Goal: Task Accomplishment & Management: Use online tool/utility

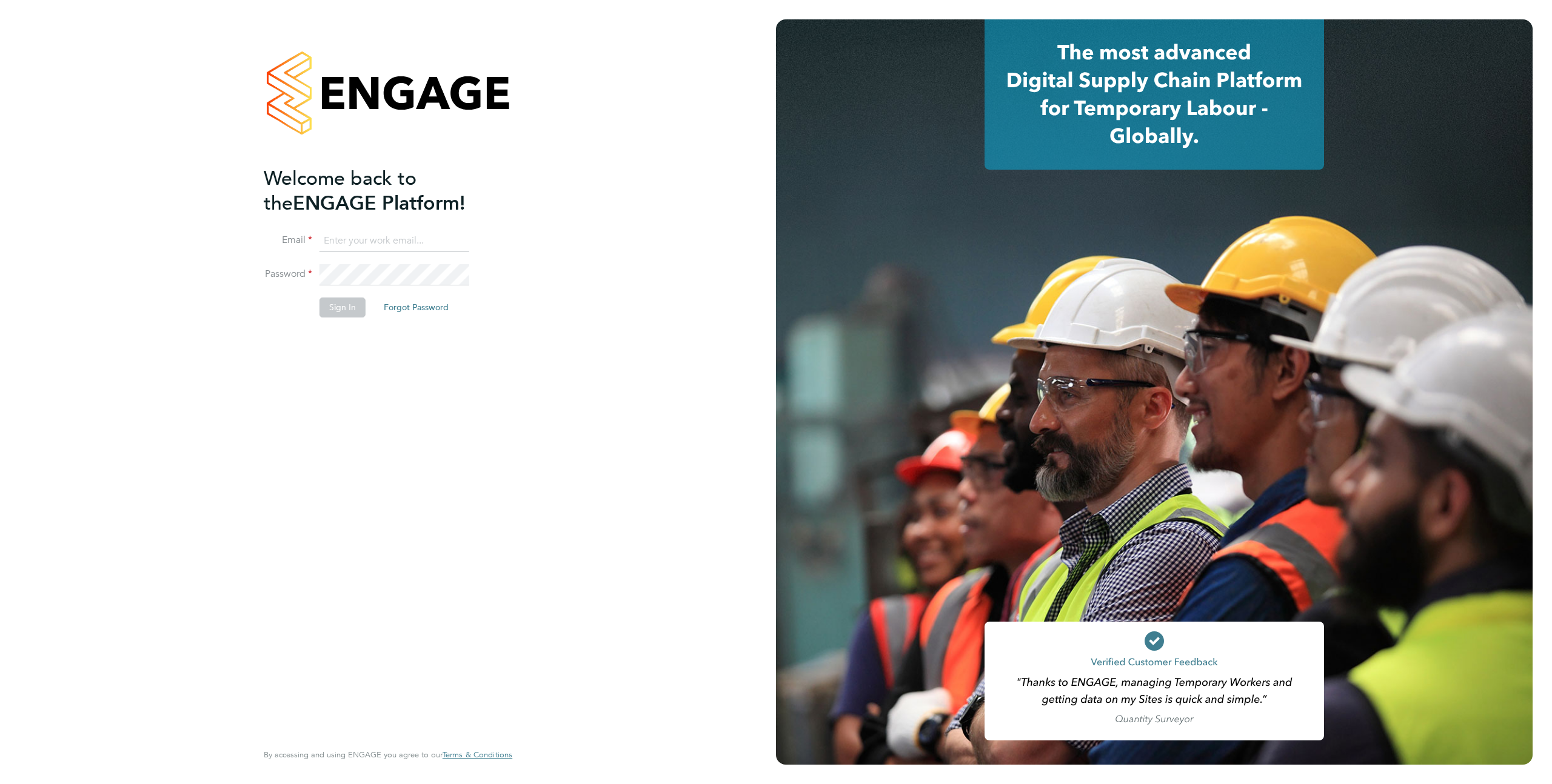
click at [383, 244] on input at bounding box center [395, 241] width 150 height 22
type input "engagreg+manager@gmail.com"
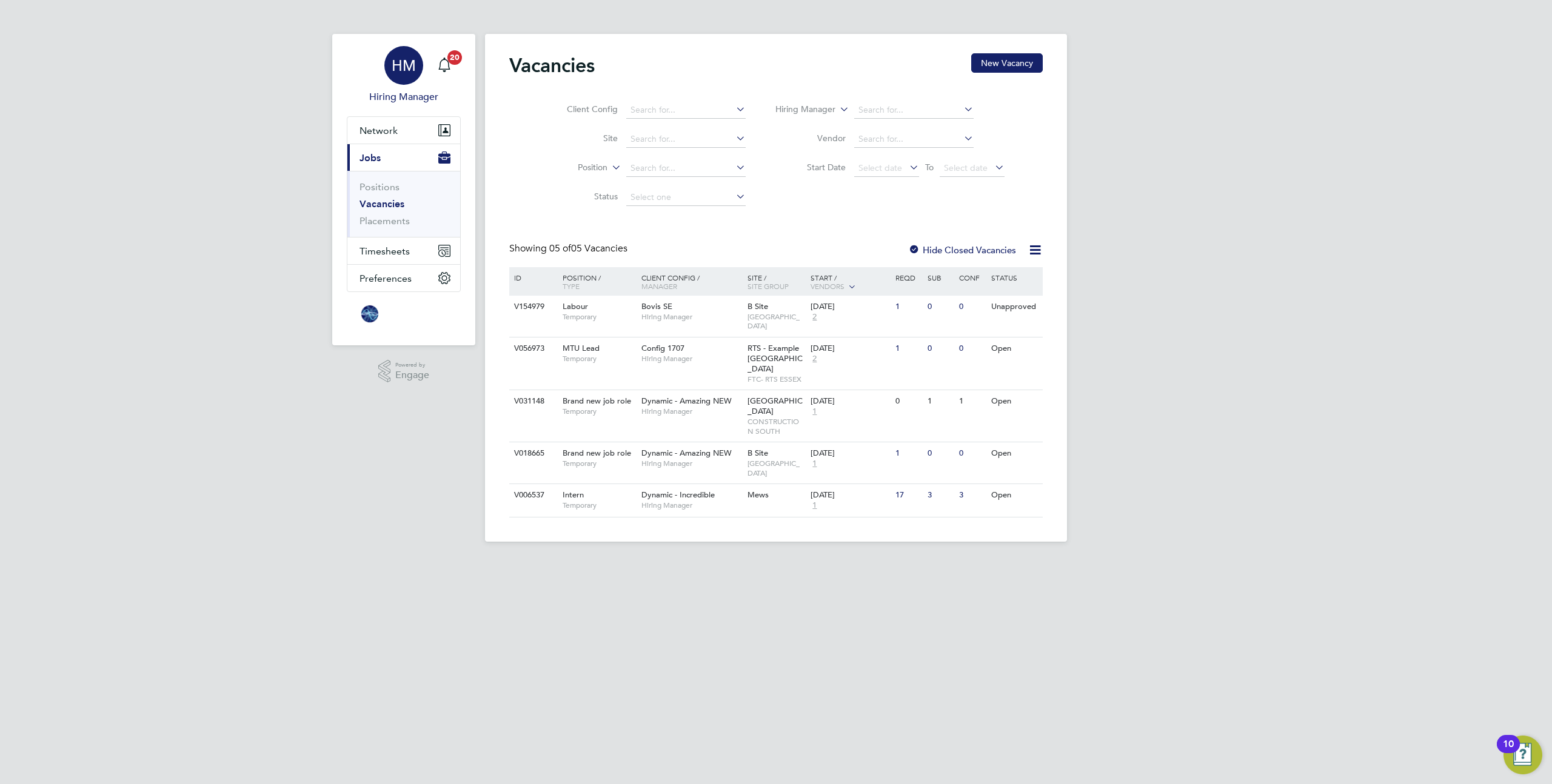
click at [410, 59] on span "HM" at bounding box center [404, 65] width 24 height 16
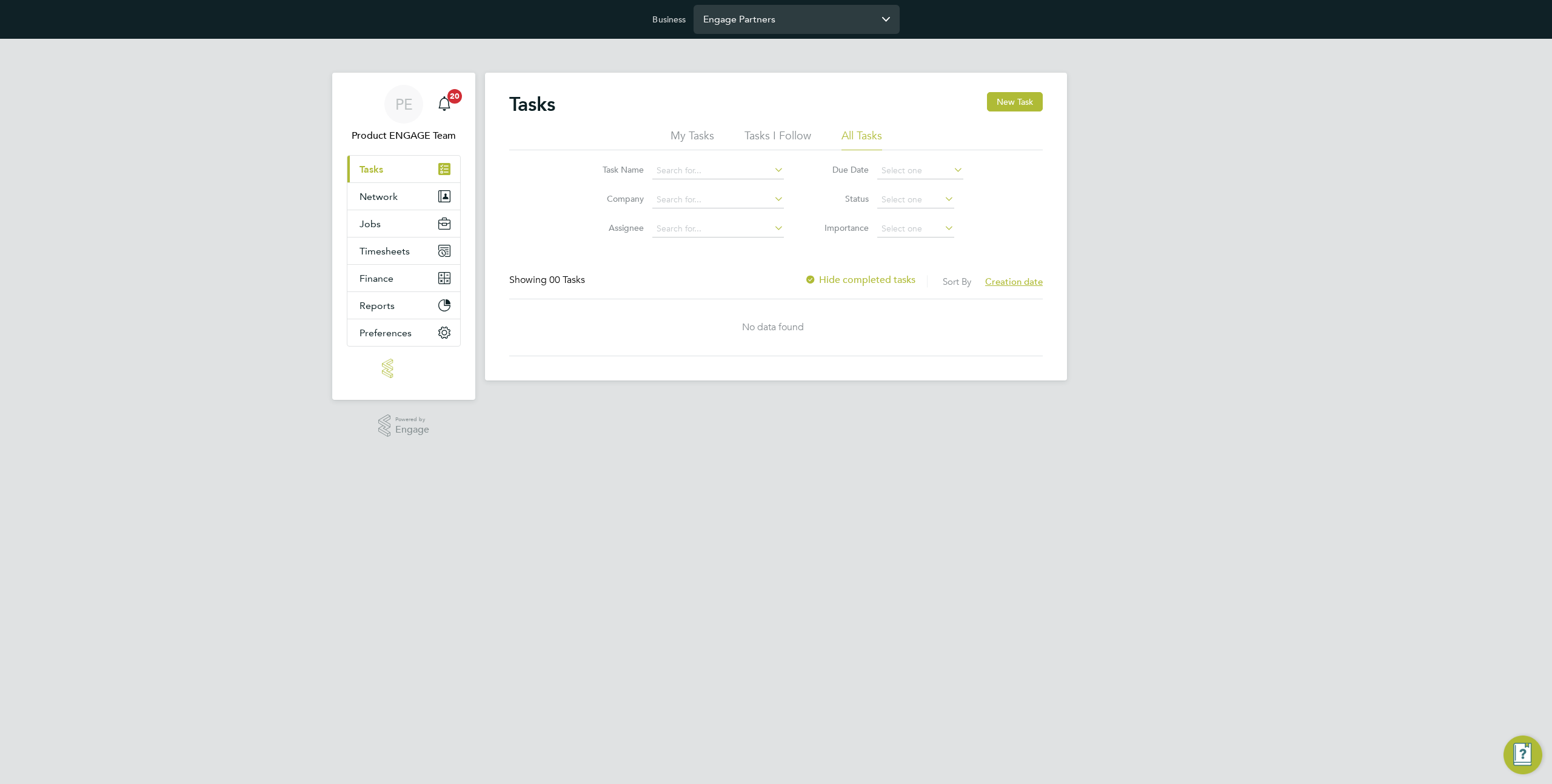
click at [761, 23] on input "Engage Partners" at bounding box center [796, 19] width 206 height 29
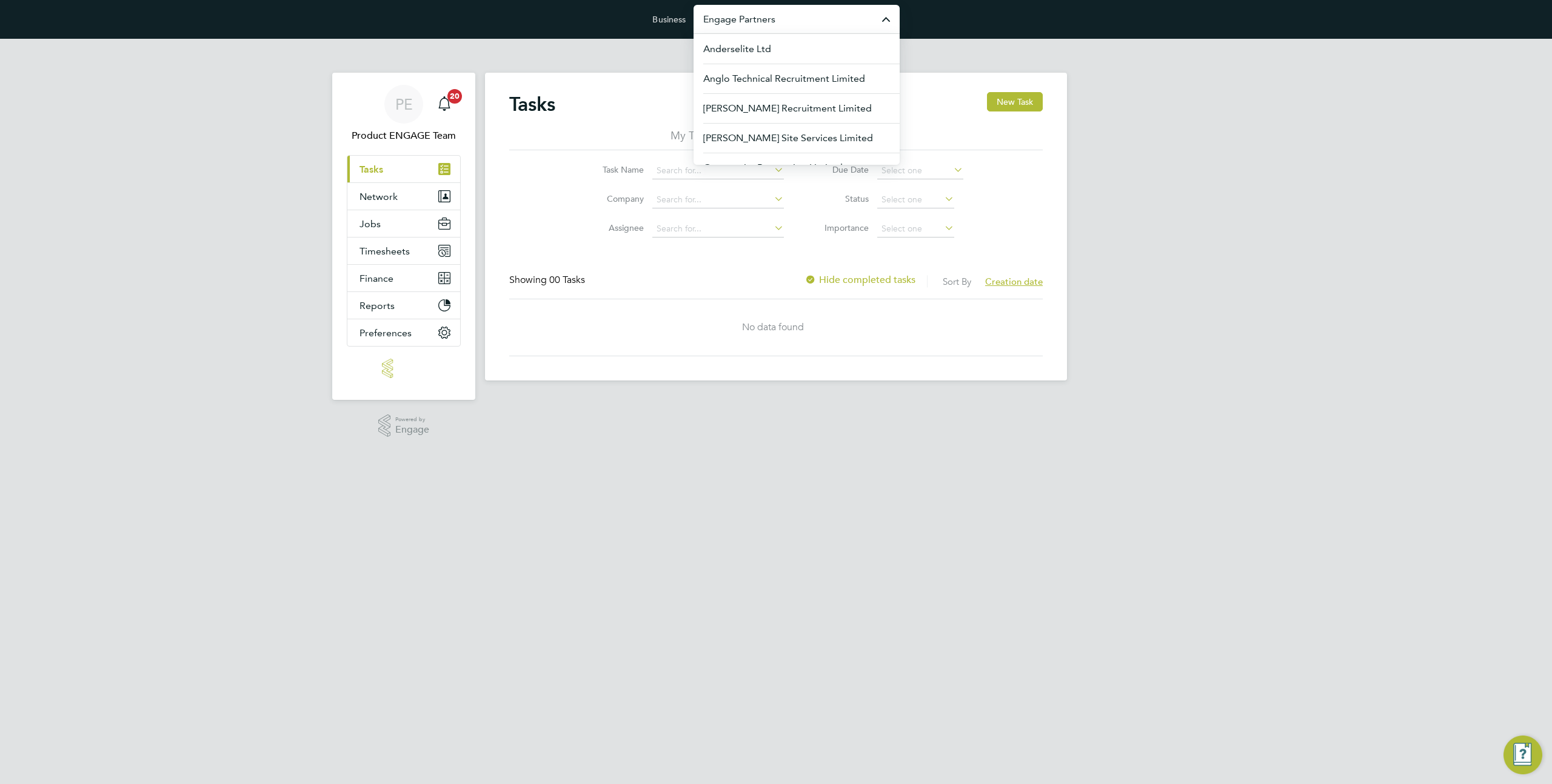
click at [761, 23] on input "Engage Partners" at bounding box center [796, 19] width 206 height 29
type input "v"
click at [760, 150] on span "[PERSON_NAME] Construction & Infrastructure Ltd" at bounding box center [796, 145] width 186 height 29
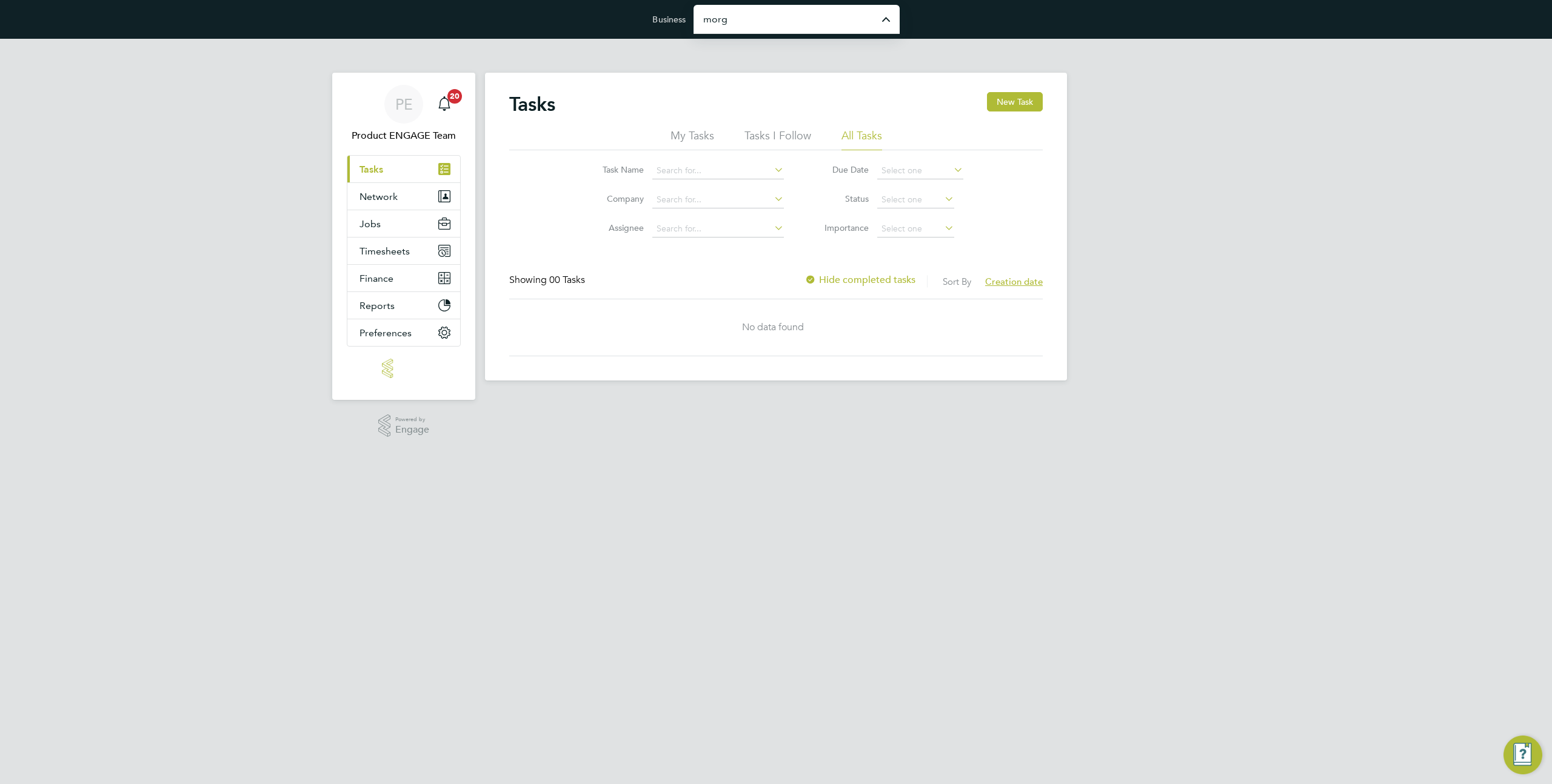
type input "[PERSON_NAME] Construction & Infrastructure Ltd"
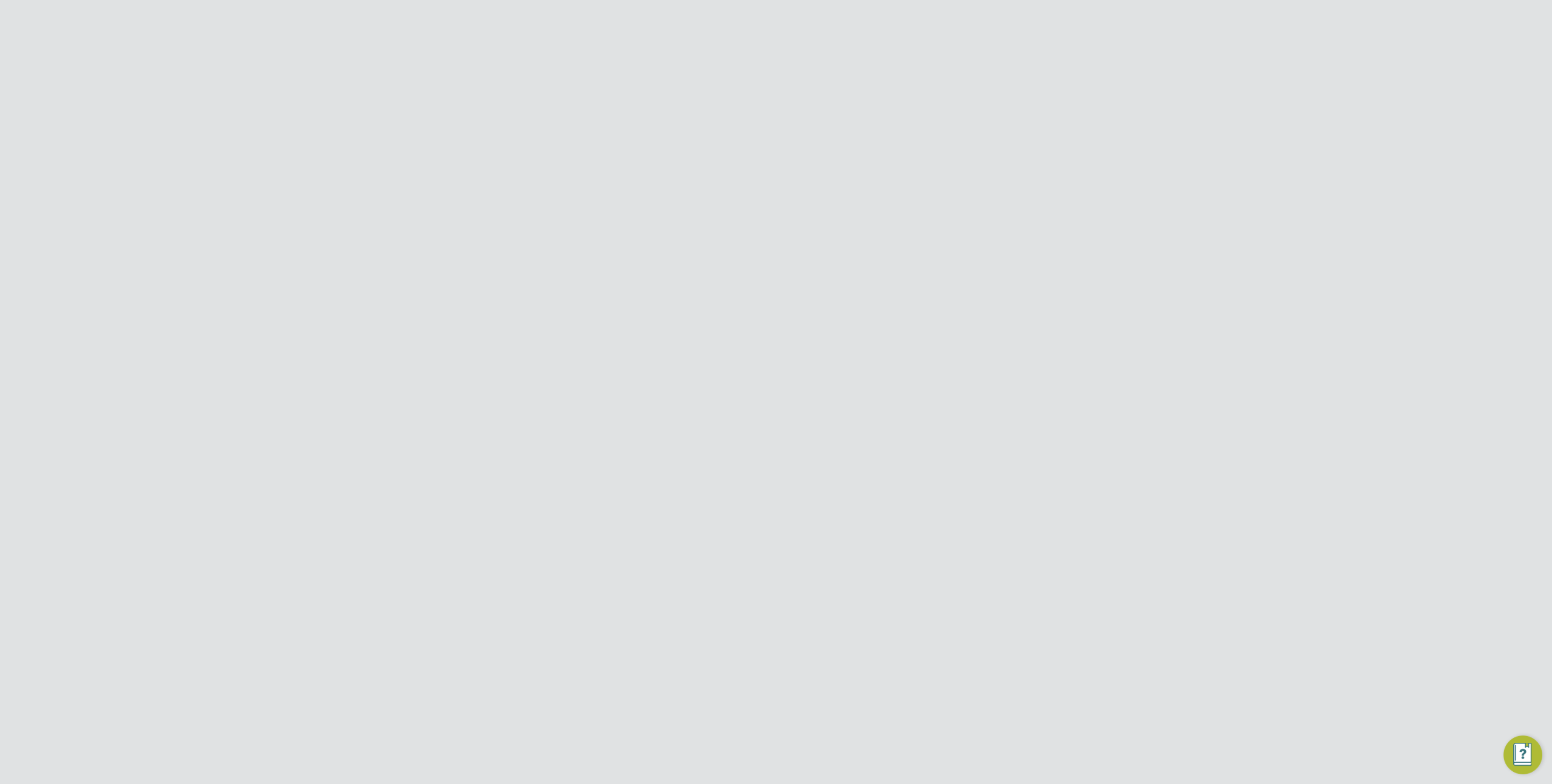
click at [373, 301] on span "Finance" at bounding box center [376, 305] width 34 height 11
click at [386, 335] on span "Reports" at bounding box center [377, 333] width 35 height 11
click at [409, 359] on link "PO Consumption" at bounding box center [397, 361] width 76 height 11
click at [753, 23] on input "Morgan Sindall Construction & Infrastructure Ltd" at bounding box center [796, 19] width 206 height 29
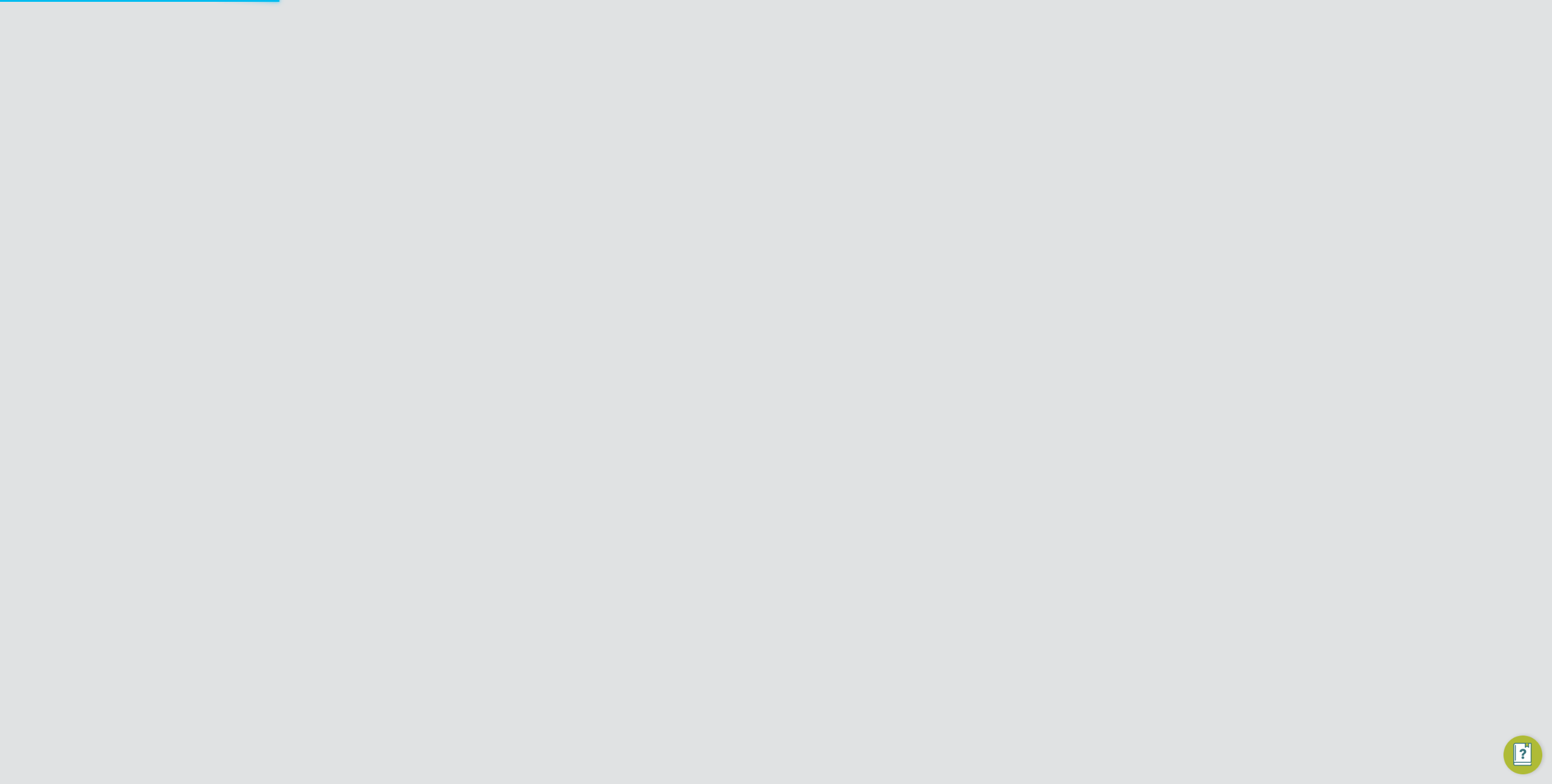
click at [753, 23] on input "Morgan Sindall Construction & Infrastructure Ltd" at bounding box center [796, 19] width 206 height 29
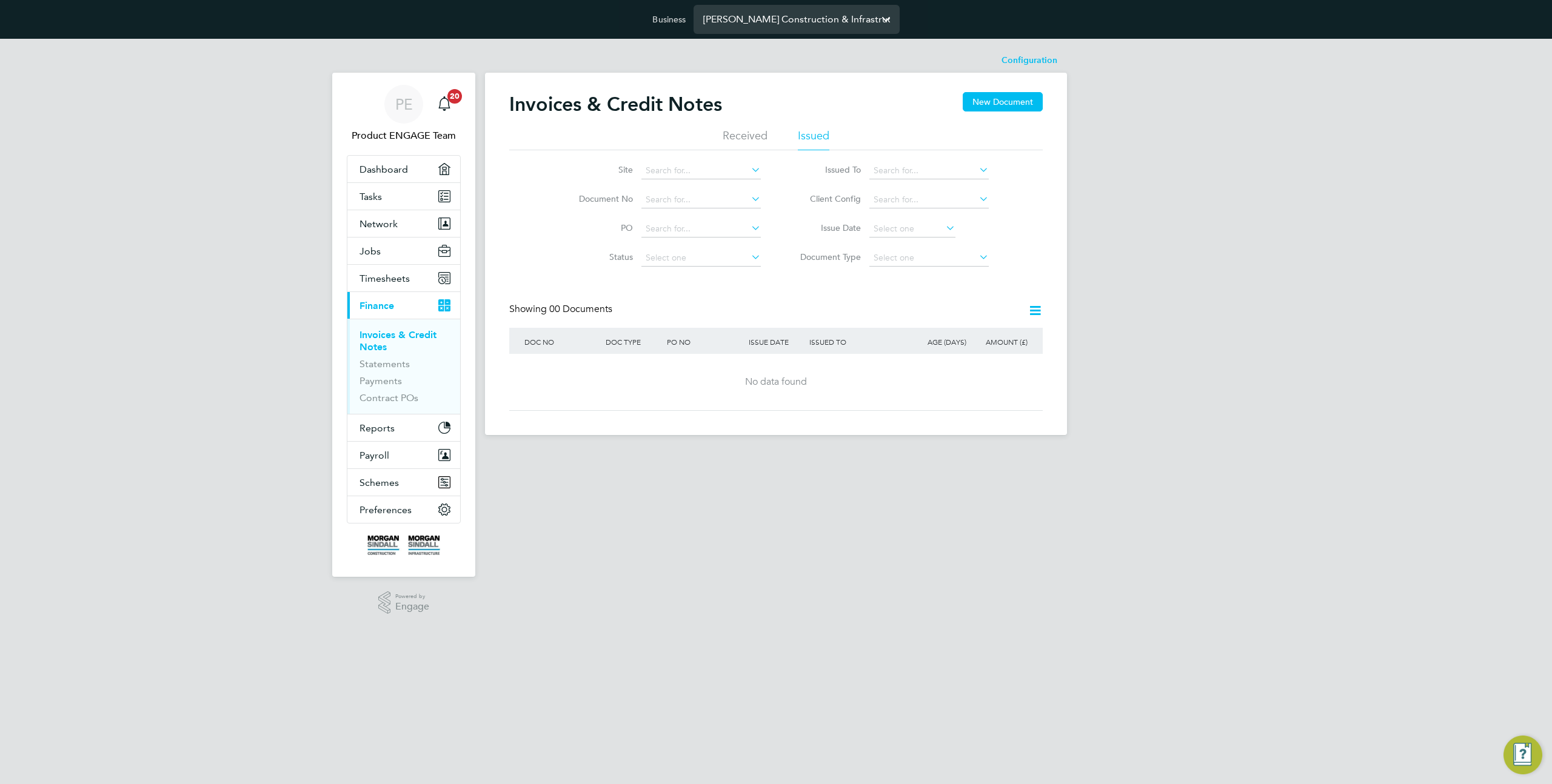
click at [826, 23] on input "Morgan Sindall Construction & Infrastructure Ltd" at bounding box center [796, 19] width 206 height 29
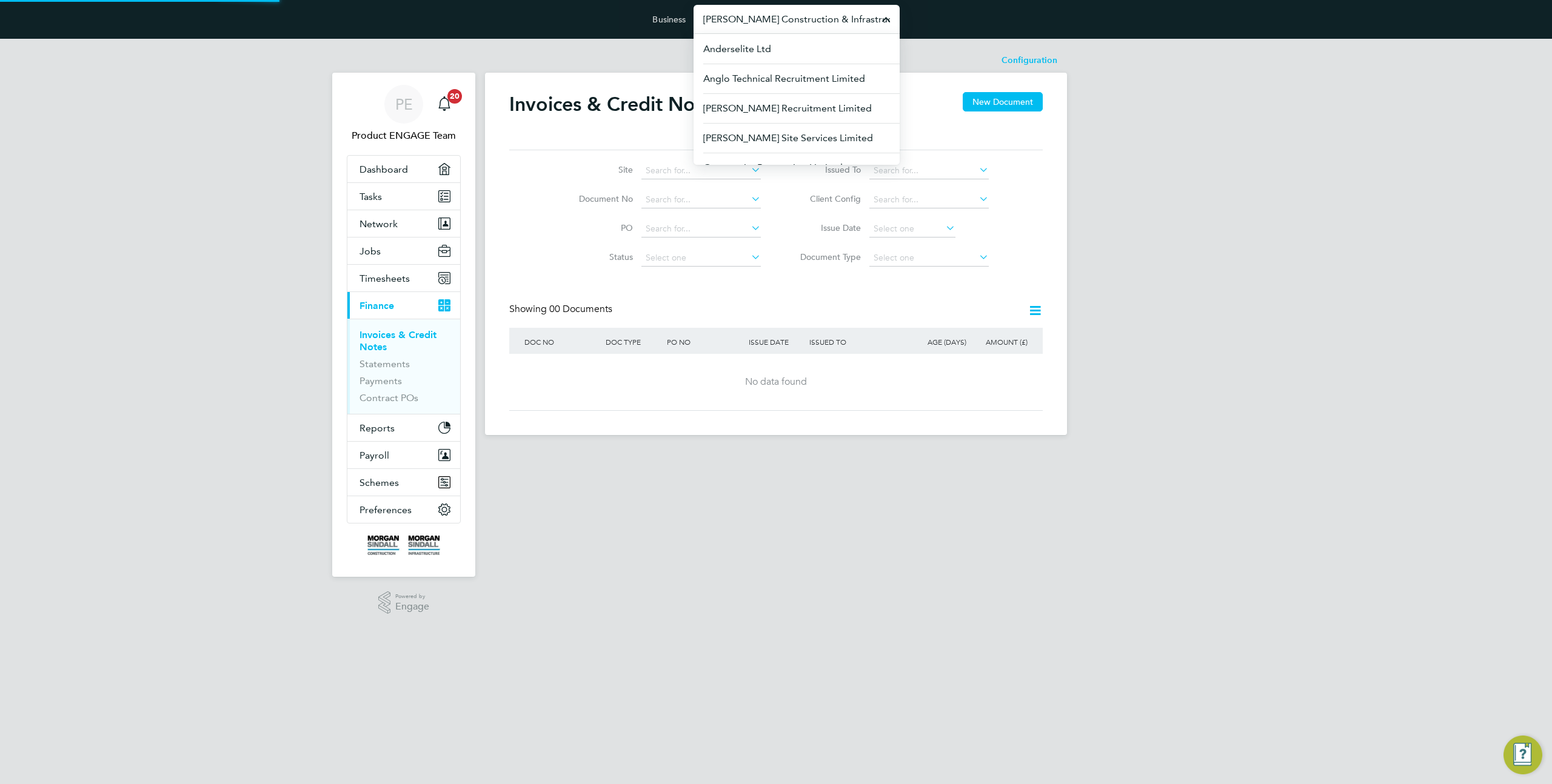
click at [826, 23] on input "Morgan Sindall Construction & Infrastructure Ltd" at bounding box center [796, 19] width 206 height 29
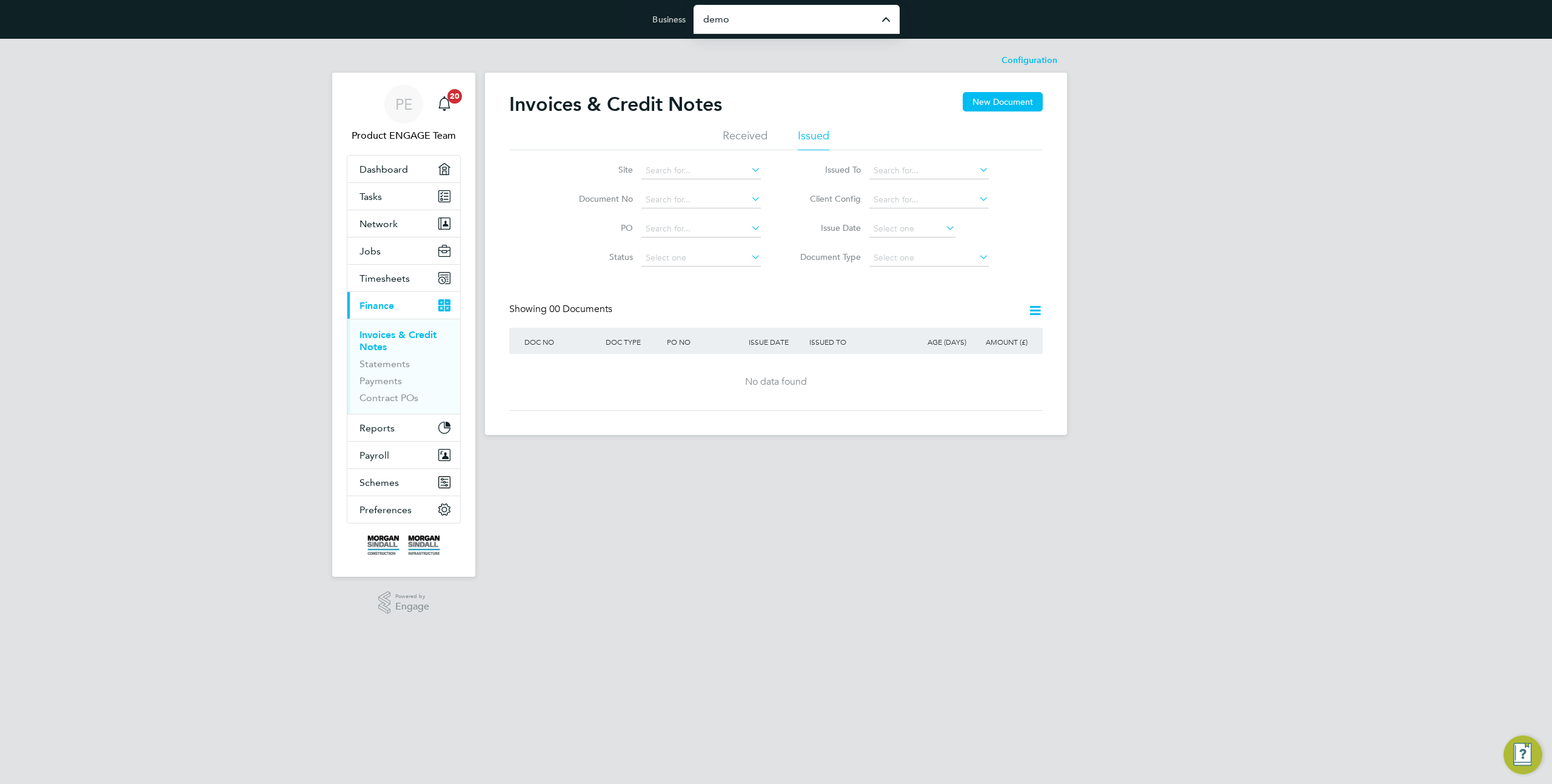
type input "Demo ENGAGE End Hirer"
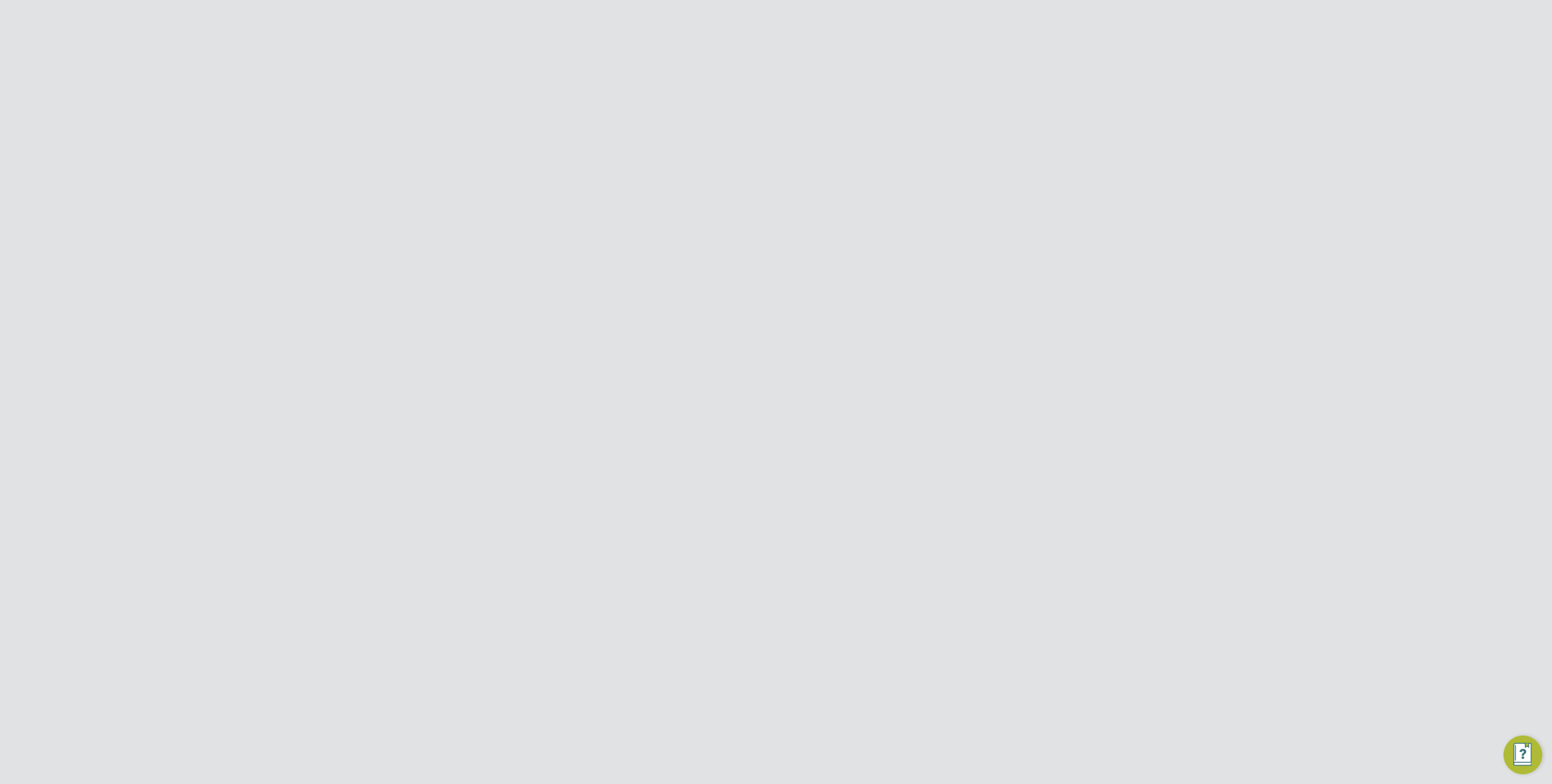
click at [374, 252] on span "Jobs" at bounding box center [370, 251] width 21 height 11
click at [385, 311] on link "Placements" at bounding box center [384, 314] width 50 height 11
click at [722, 581] on span "ENGAGE End Hirer - MVT" at bounding box center [738, 586] width 99 height 22
click at [1037, 97] on icon at bounding box center [1035, 100] width 15 height 15
click at [1000, 147] on li "Replace Worker" at bounding box center [996, 145] width 89 height 17
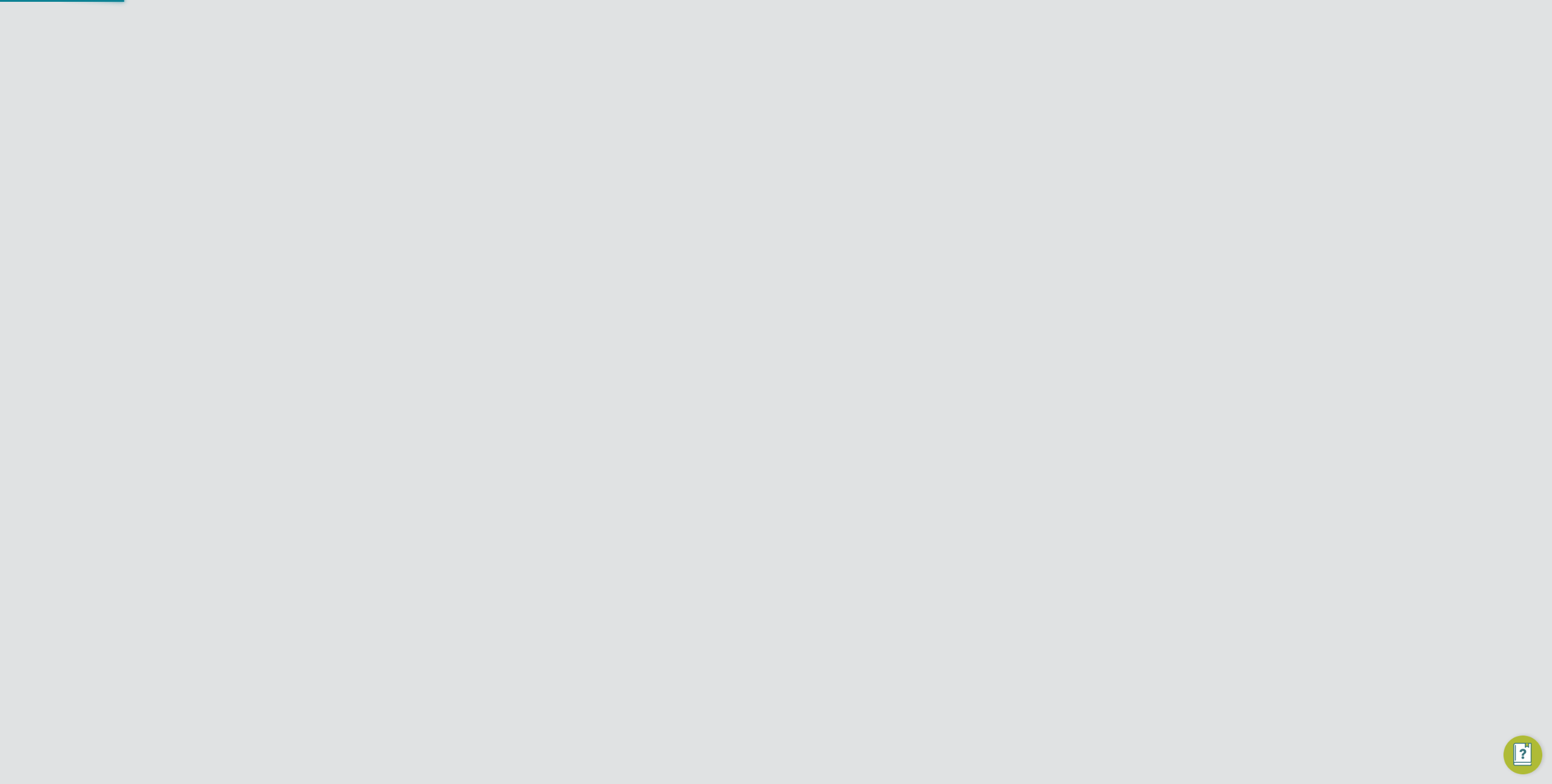
scroll to position [6, 6]
click at [722, 256] on input at bounding box center [759, 257] width 150 height 18
click at [747, 270] on li "Temporary" at bounding box center [758, 273] width 151 height 16
type input "Temporary"
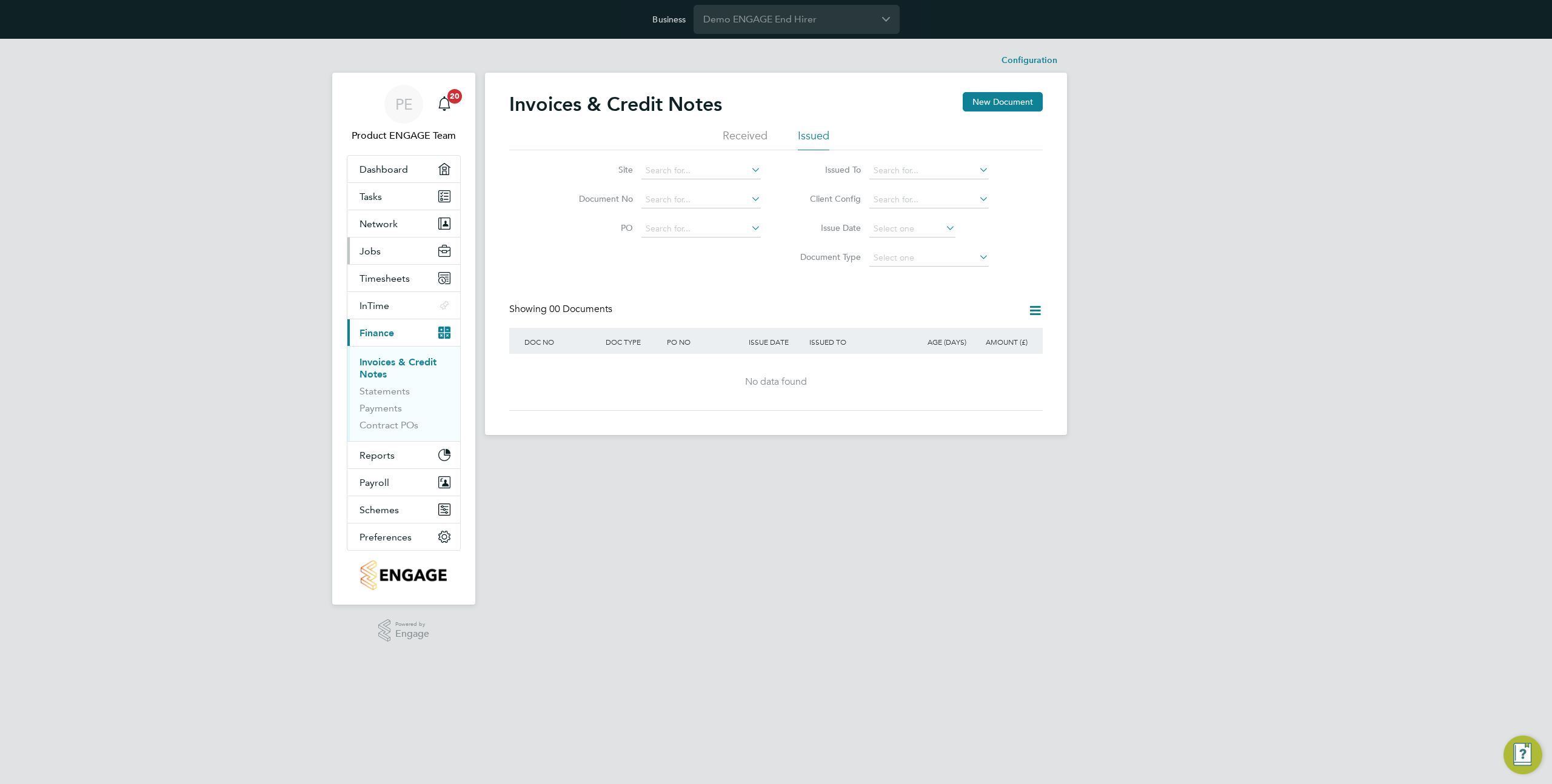
click at [390, 238] on button "Jobs" at bounding box center [403, 251] width 113 height 27
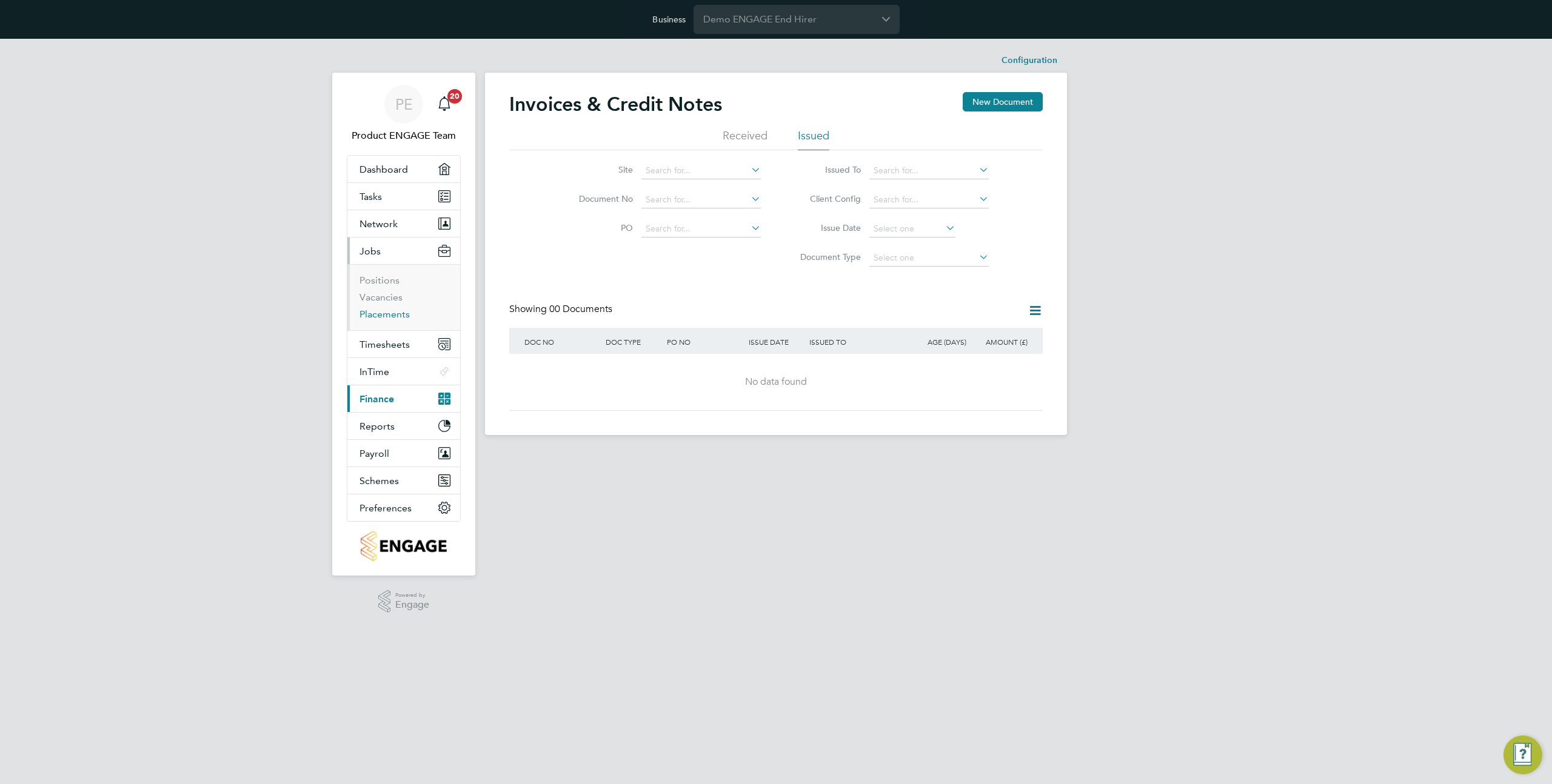
click at [380, 316] on link "Placements" at bounding box center [384, 314] width 50 height 11
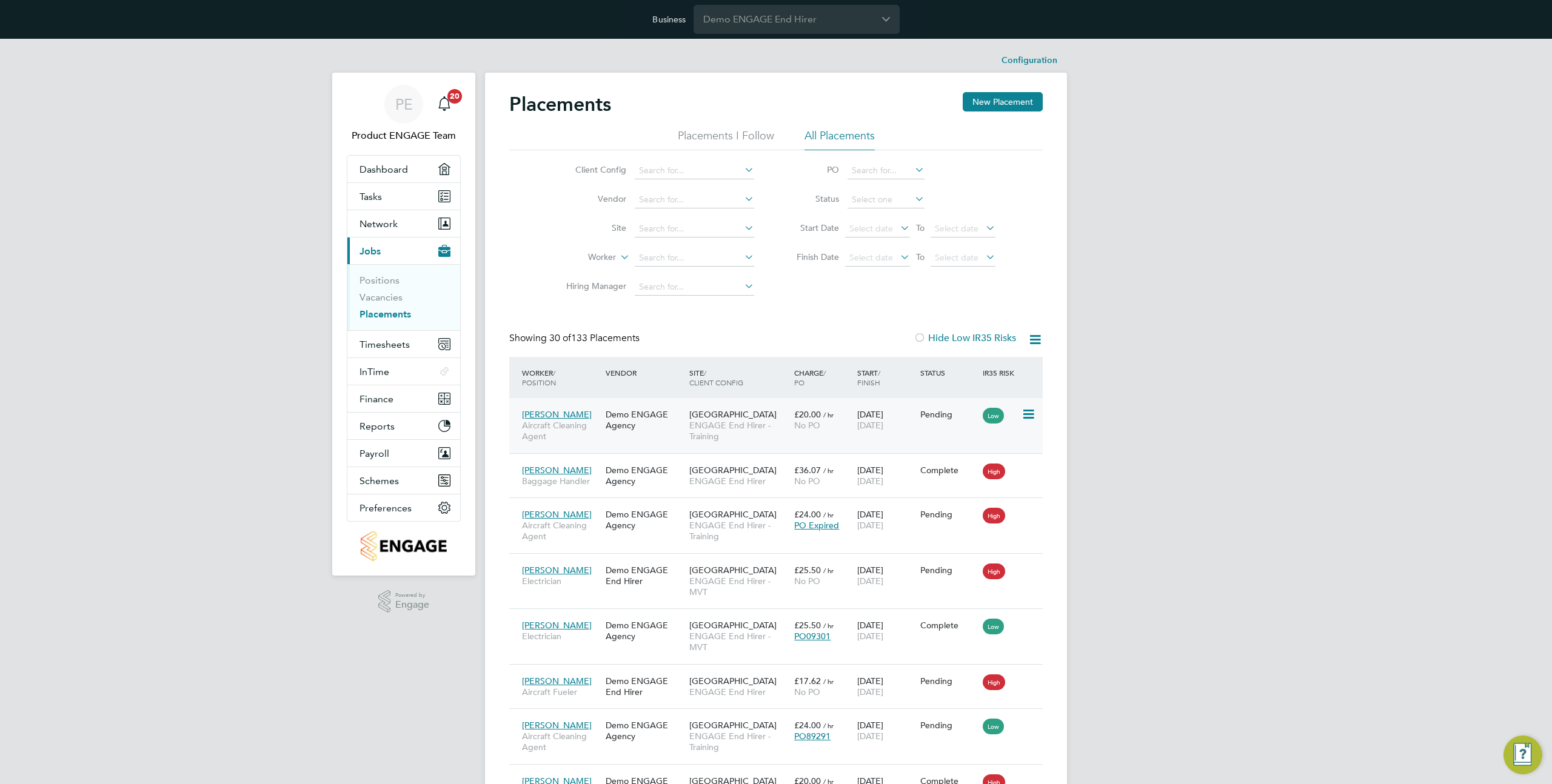
click at [734, 438] on span "ENGAGE End Hirer - Training" at bounding box center [738, 430] width 99 height 22
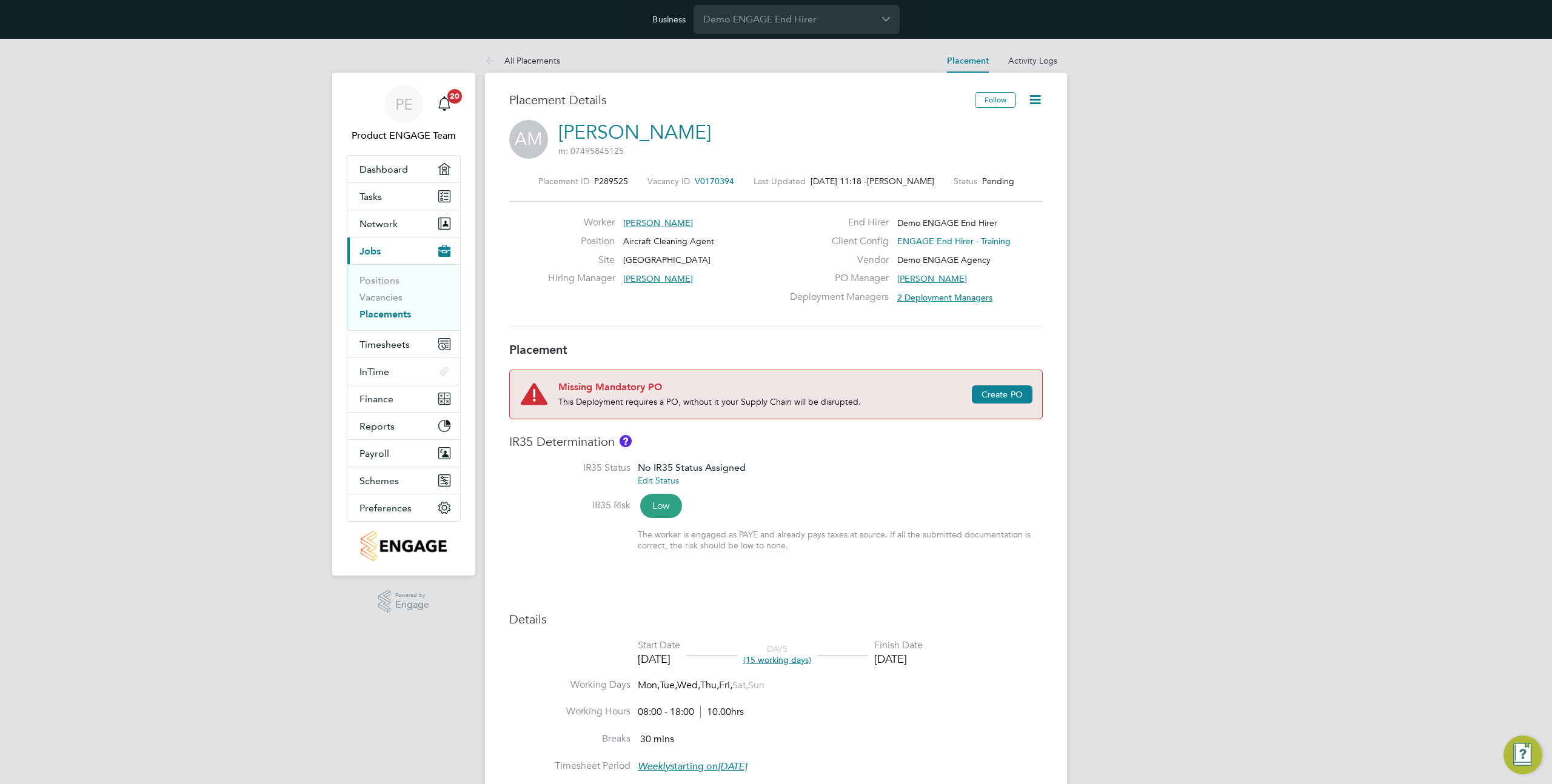
click at [1033, 98] on icon at bounding box center [1035, 100] width 15 height 15
click at [996, 148] on li "Replace Worker" at bounding box center [996, 145] width 89 height 17
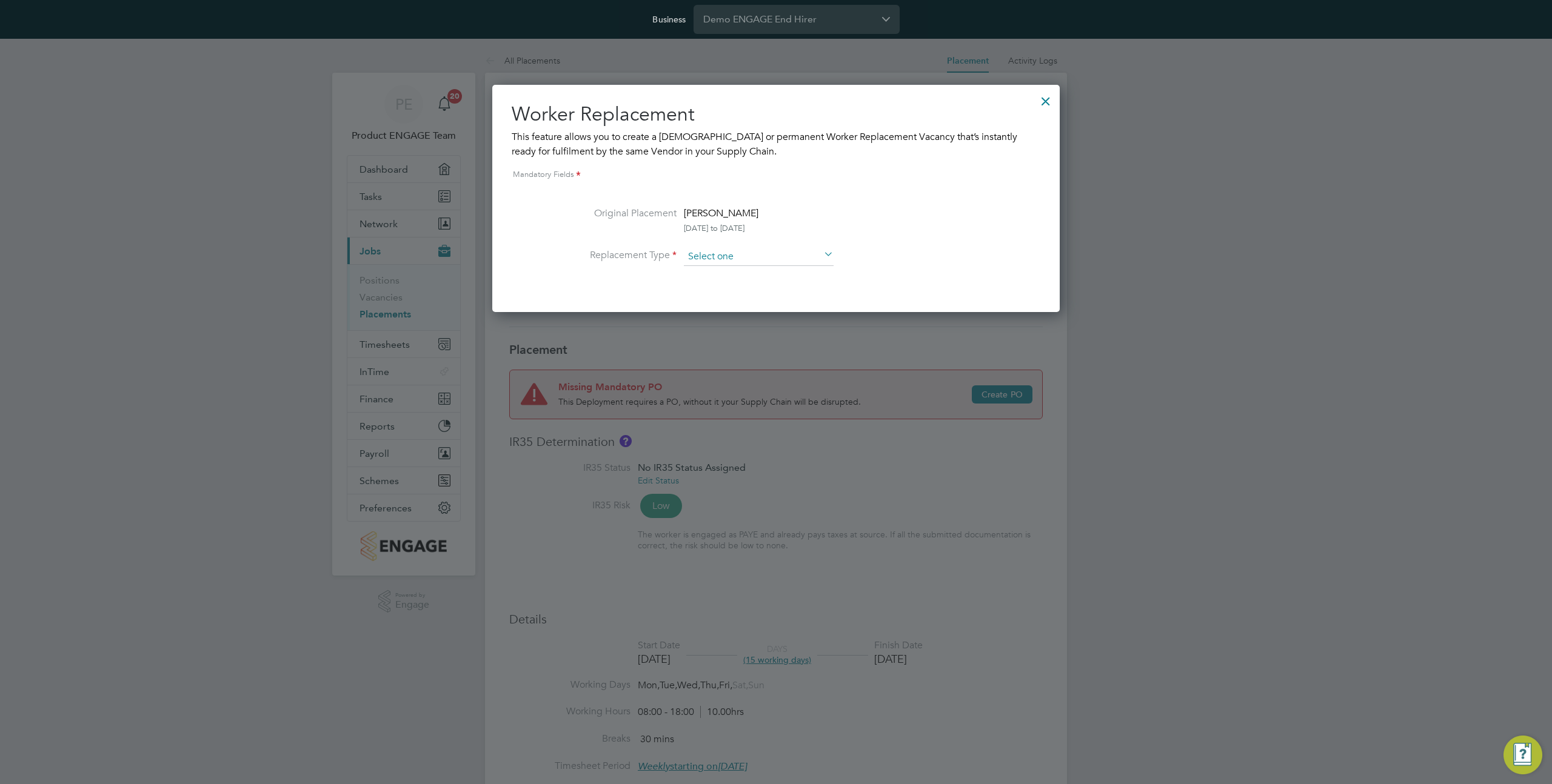
click at [736, 255] on input at bounding box center [759, 257] width 150 height 18
click at [742, 274] on li "Temporary" at bounding box center [758, 273] width 151 height 16
type input "Temporary"
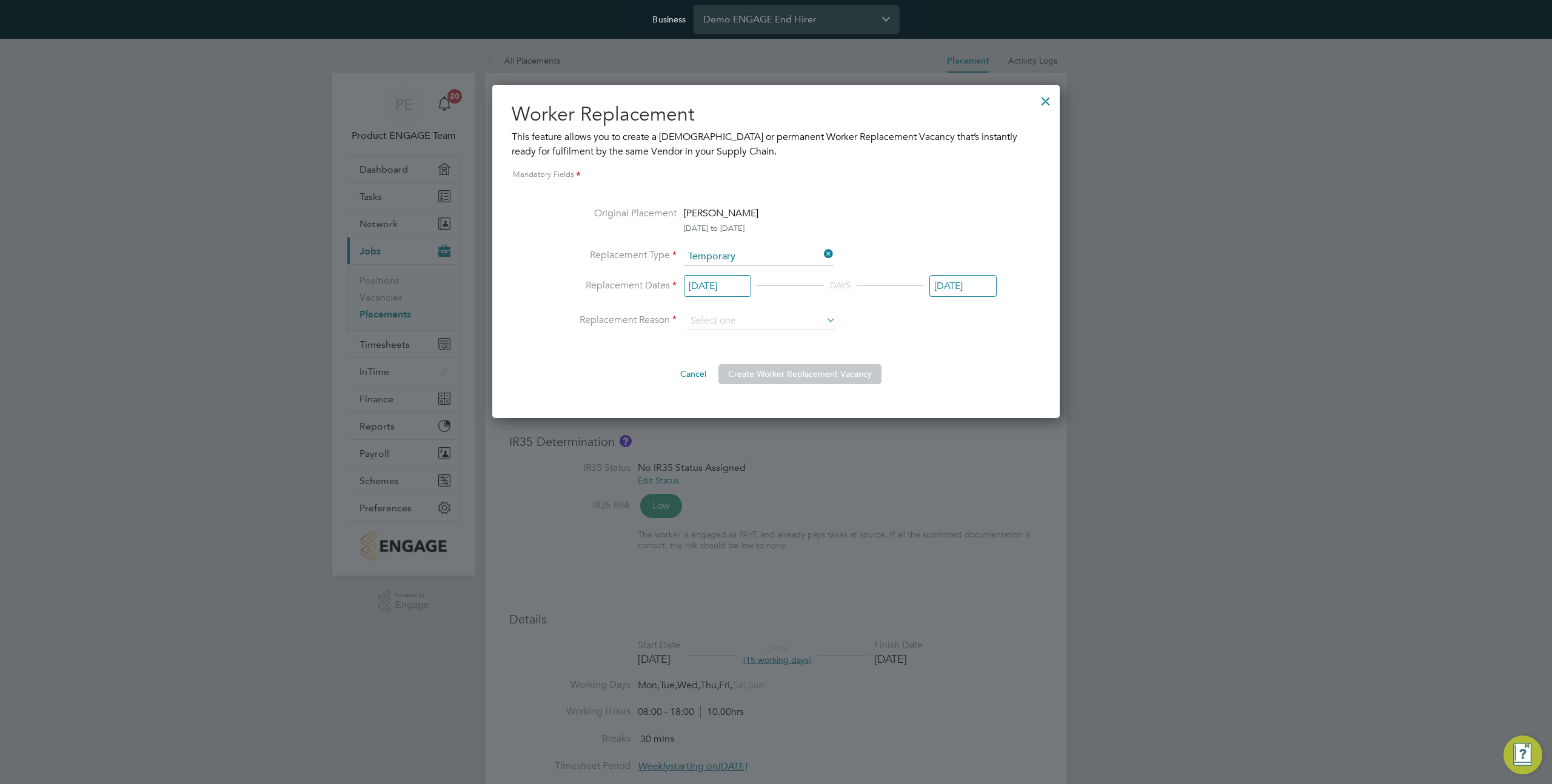
click at [1050, 98] on div at bounding box center [1045, 98] width 22 height 22
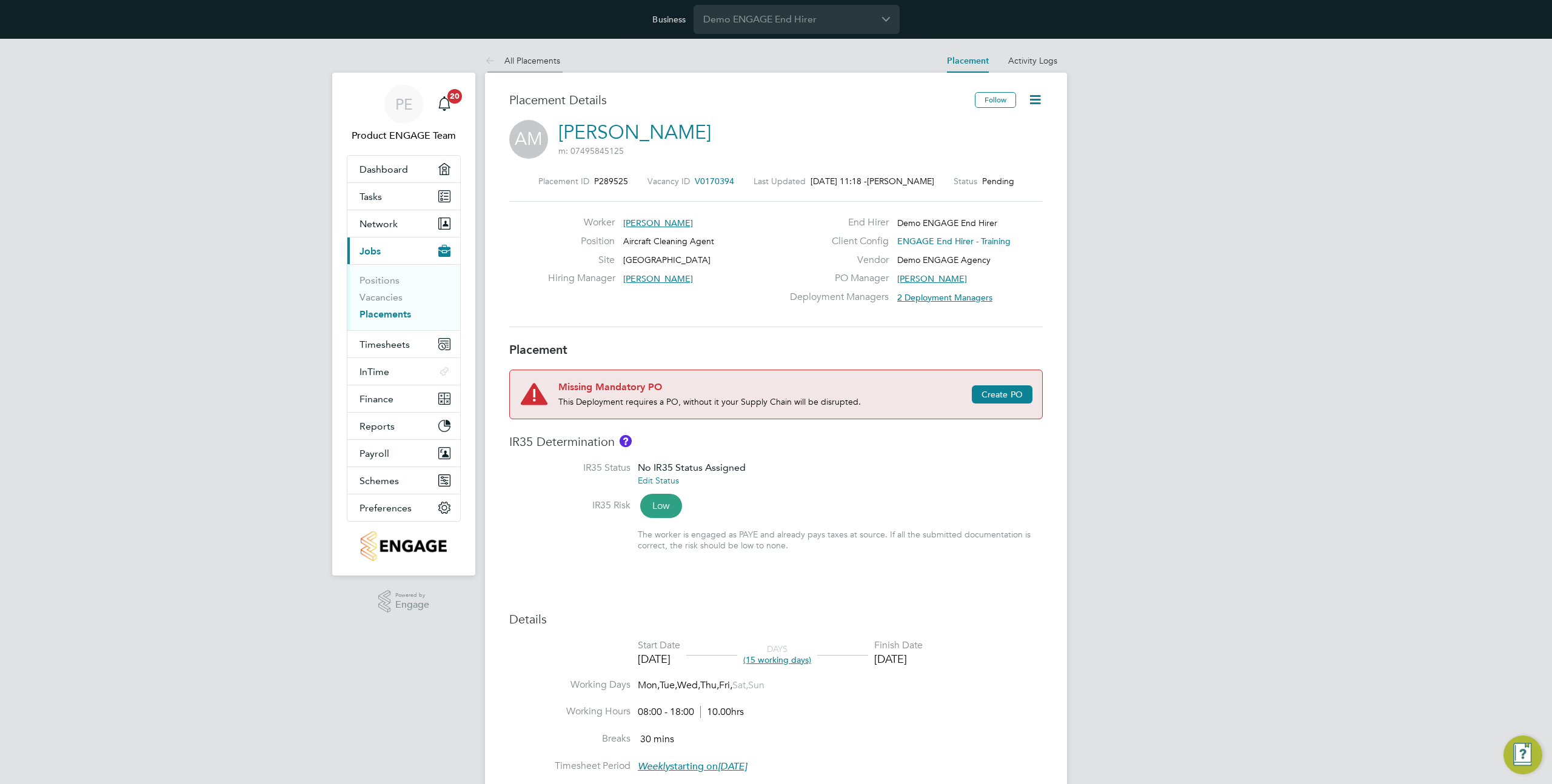
click at [528, 59] on link "All Placements" at bounding box center [522, 61] width 75 height 11
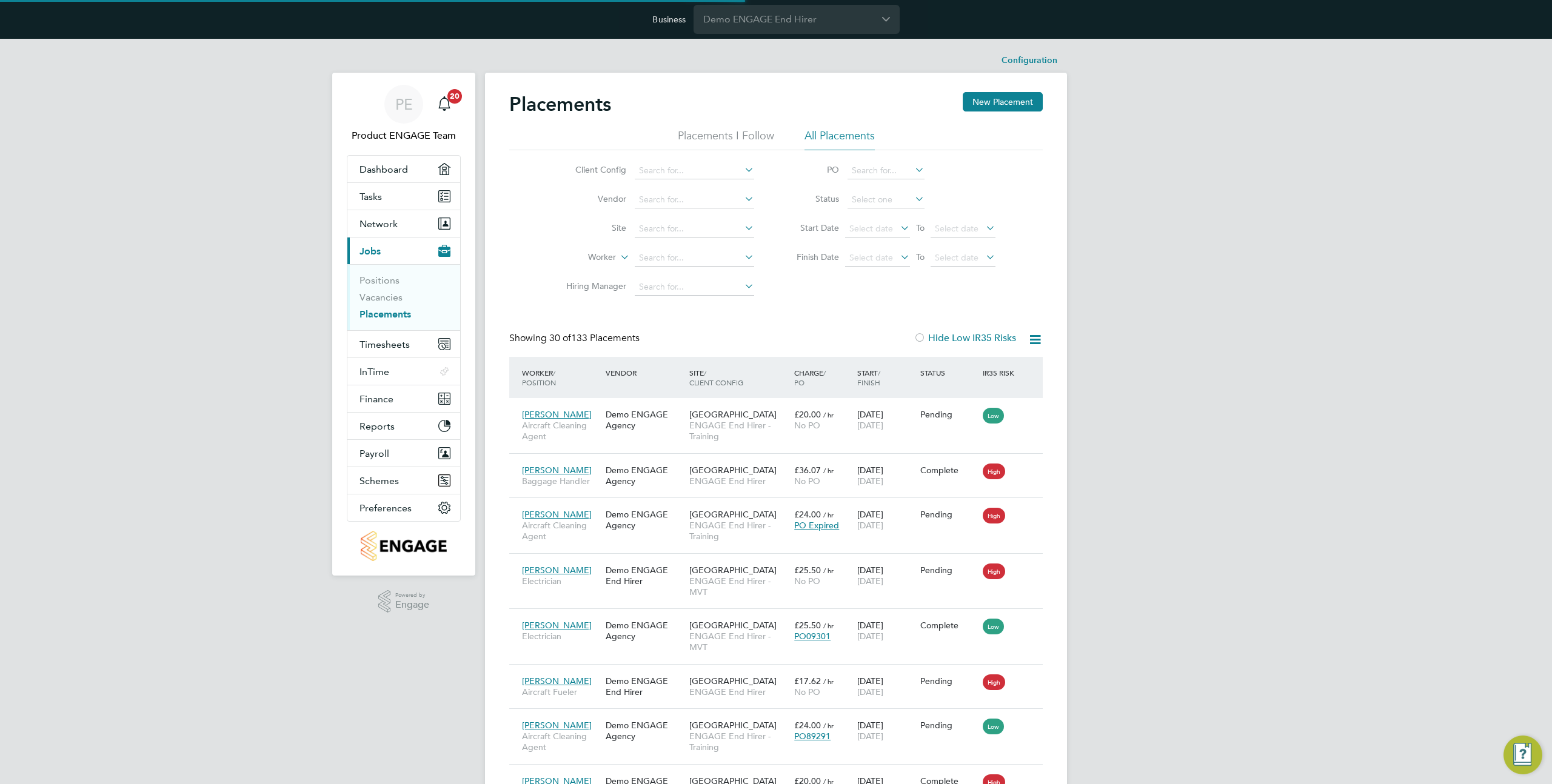
scroll to position [45, 84]
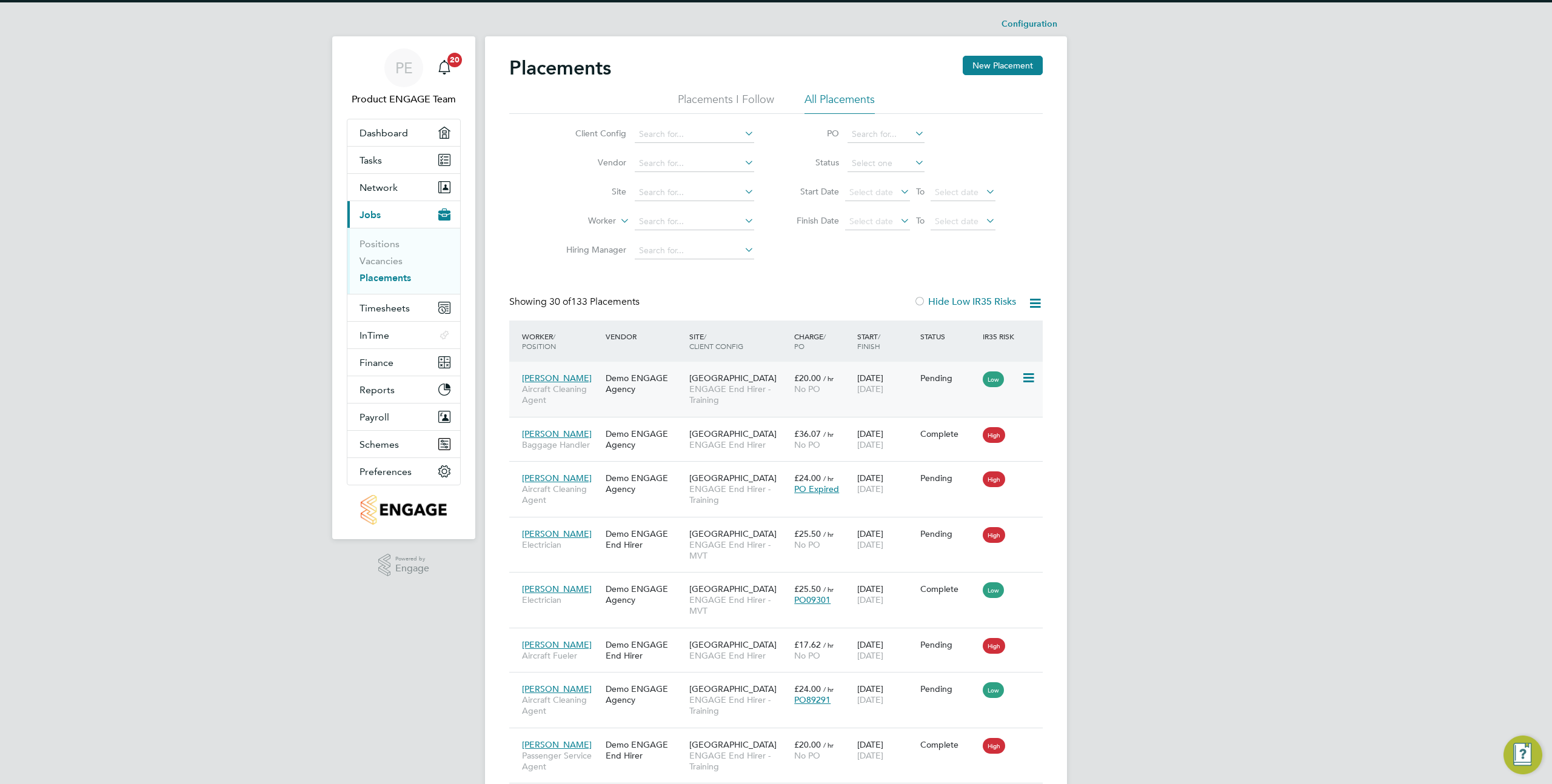
click at [705, 395] on span "ENGAGE End Hirer - Training" at bounding box center [738, 394] width 99 height 22
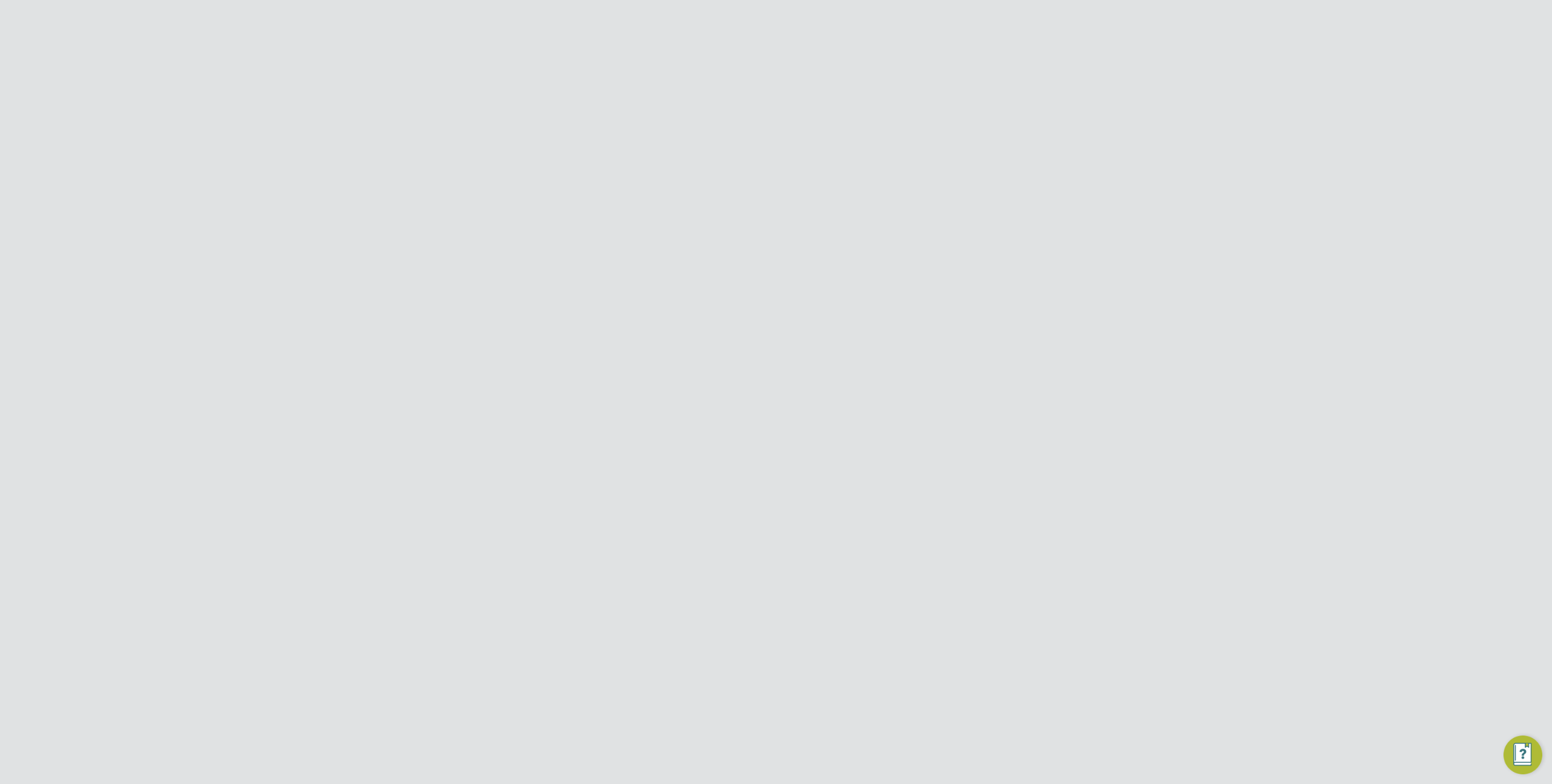
click at [1037, 102] on icon at bounding box center [1035, 100] width 15 height 15
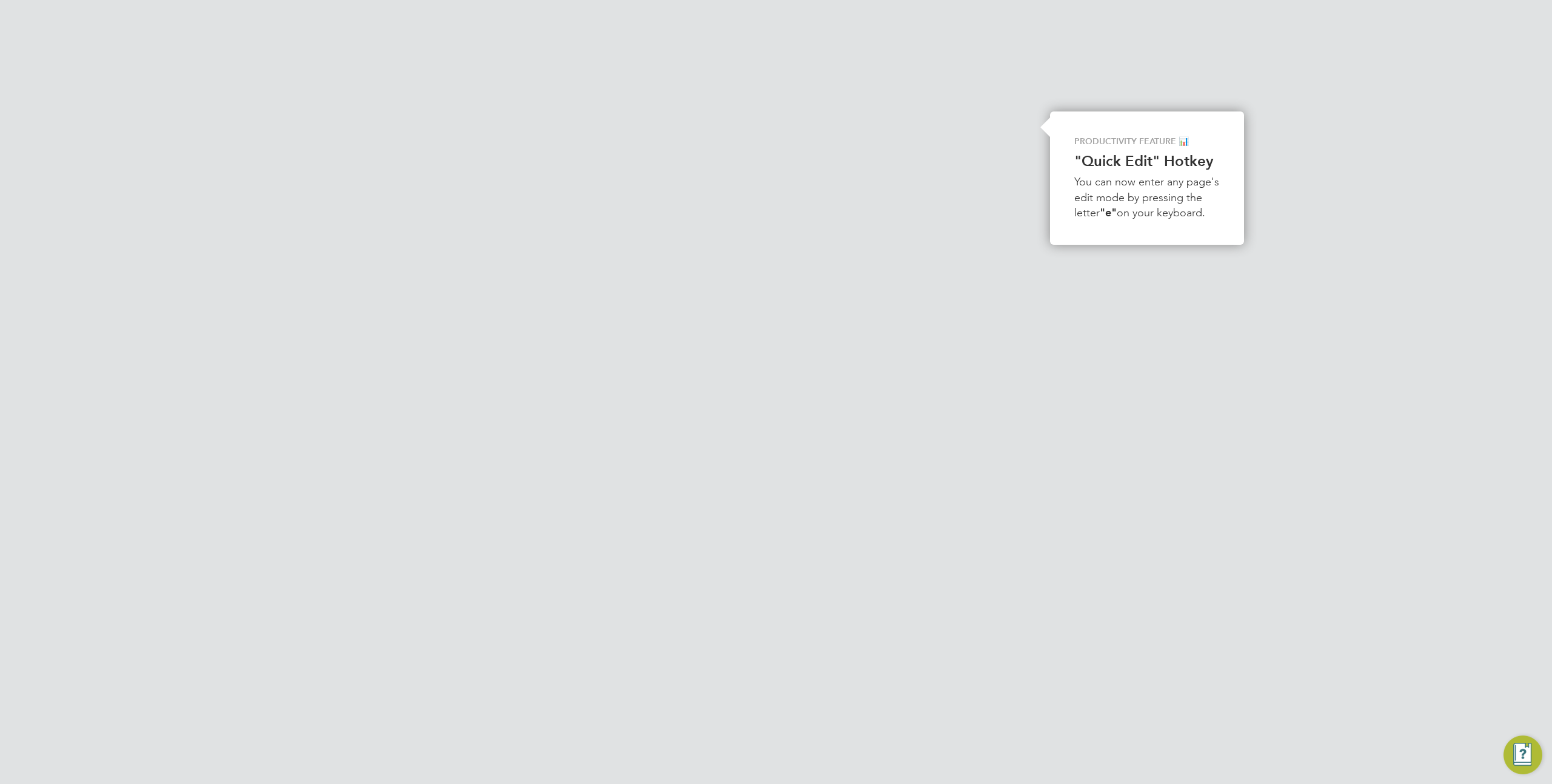
click at [1005, 145] on li "Replace Worker" at bounding box center [996, 145] width 89 height 17
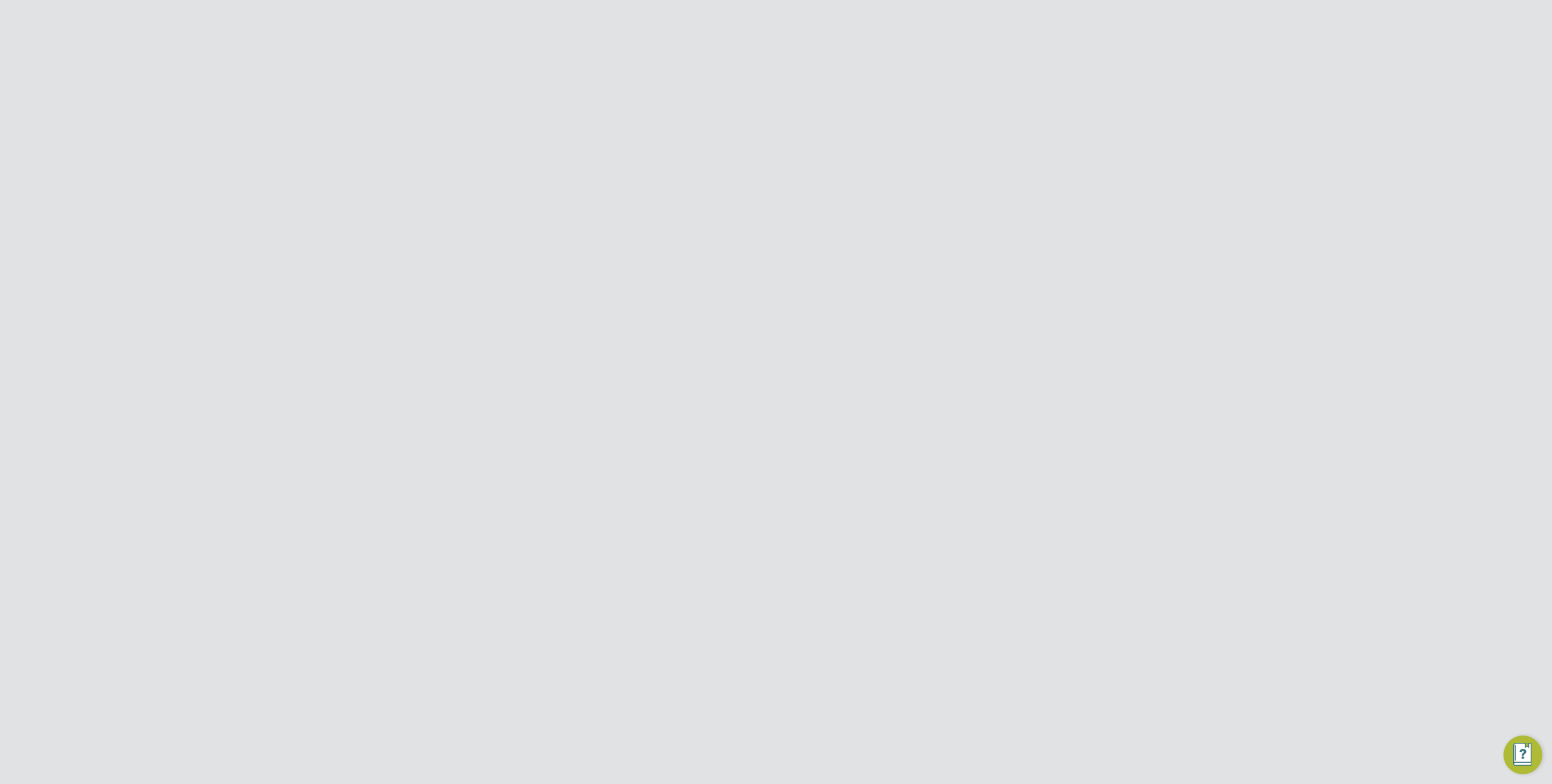
click at [810, 261] on input at bounding box center [759, 257] width 150 height 18
click at [791, 272] on li "Temporary" at bounding box center [758, 273] width 151 height 16
type input "Temporary"
click at [1050, 102] on div at bounding box center [1045, 98] width 22 height 22
click at [1031, 99] on icon at bounding box center [1035, 100] width 15 height 15
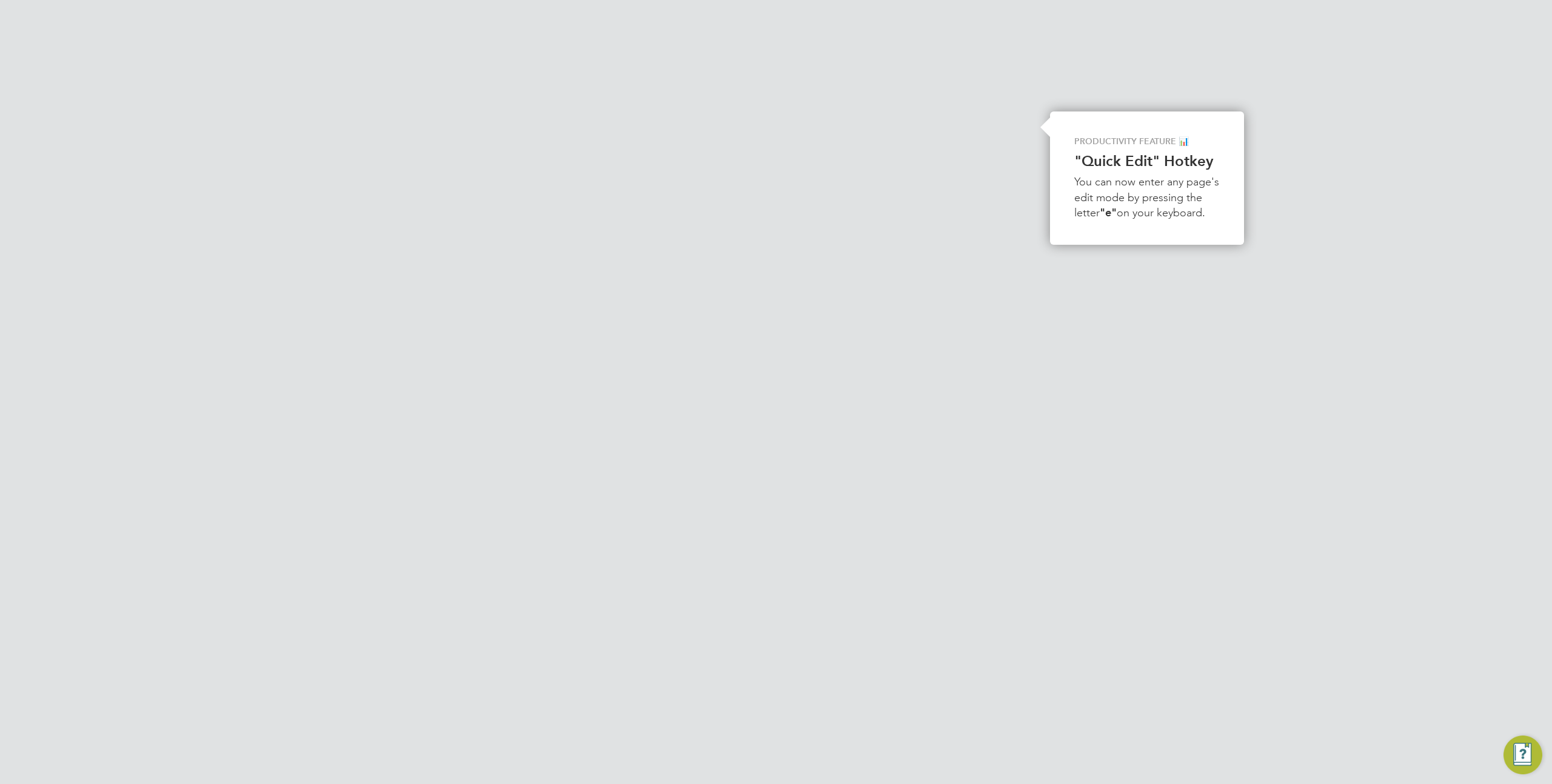
click at [995, 142] on li "Replace Worker" at bounding box center [996, 145] width 89 height 17
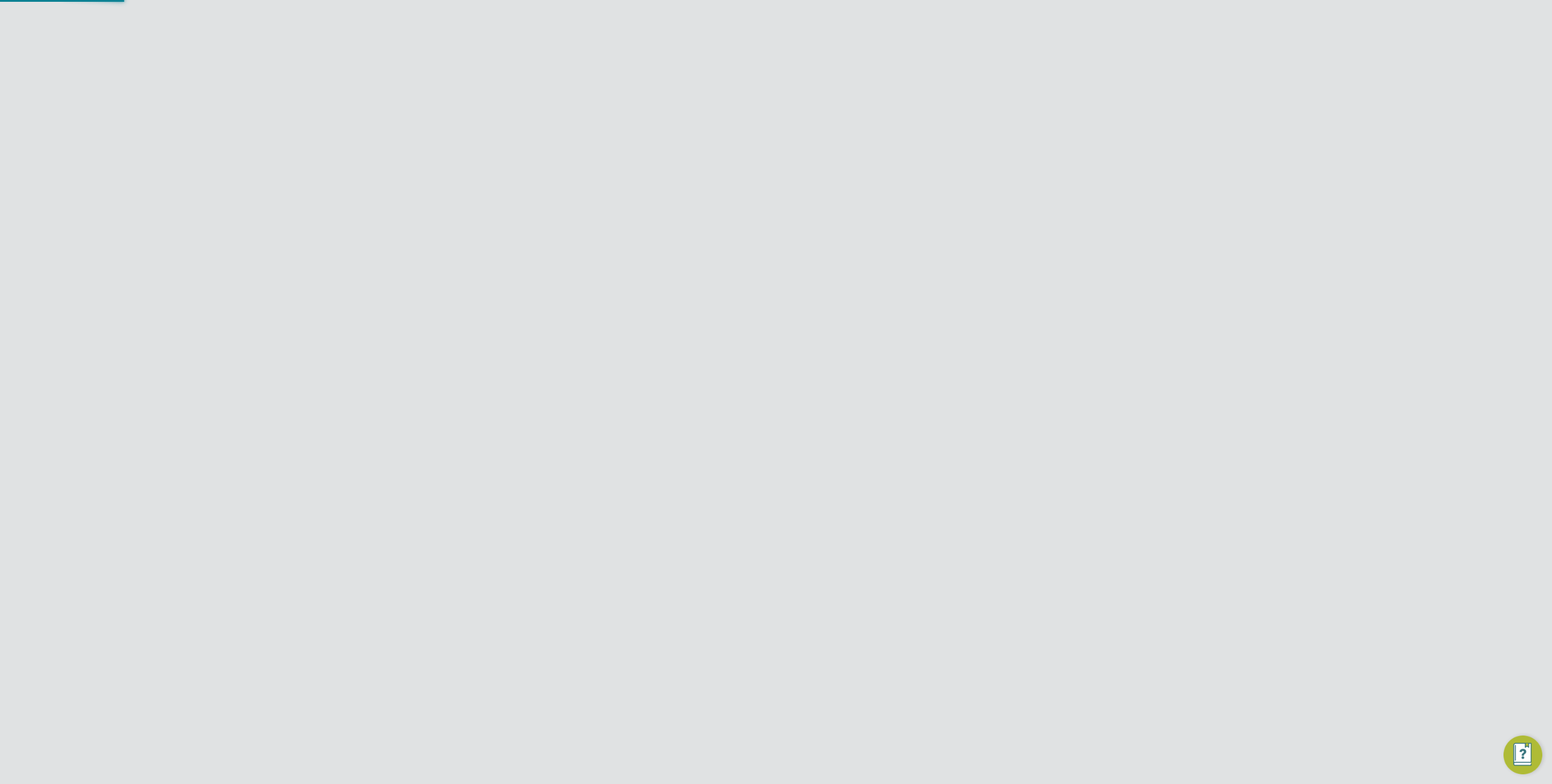
scroll to position [227, 568]
